Goal: Navigation & Orientation: Find specific page/section

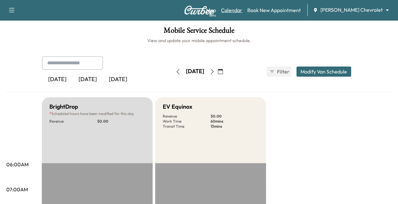
click at [242, 11] on link "Calendar" at bounding box center [231, 10] width 21 height 8
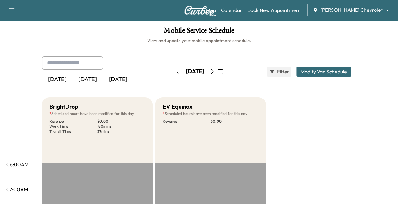
click at [218, 74] on button "button" at bounding box center [212, 72] width 11 height 10
click at [215, 71] on icon "button" at bounding box center [212, 71] width 5 height 5
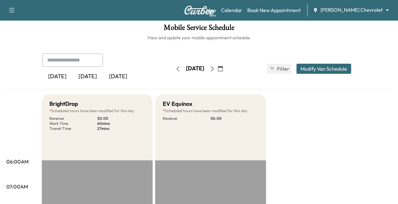
scroll to position [1, 0]
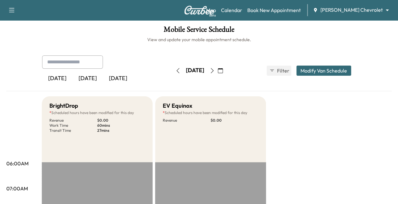
click at [218, 67] on button "button" at bounding box center [212, 71] width 11 height 10
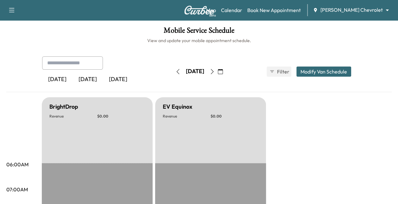
click at [215, 73] on icon "button" at bounding box center [212, 71] width 5 height 5
click at [215, 71] on icon "button" at bounding box center [212, 71] width 5 height 5
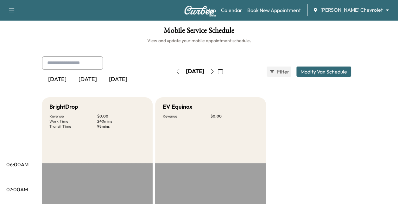
click at [215, 73] on icon "button" at bounding box center [212, 71] width 5 height 5
click at [218, 67] on button "button" at bounding box center [212, 72] width 11 height 10
click at [215, 69] on icon "button" at bounding box center [212, 71] width 5 height 5
